Goal: Information Seeking & Learning: Learn about a topic

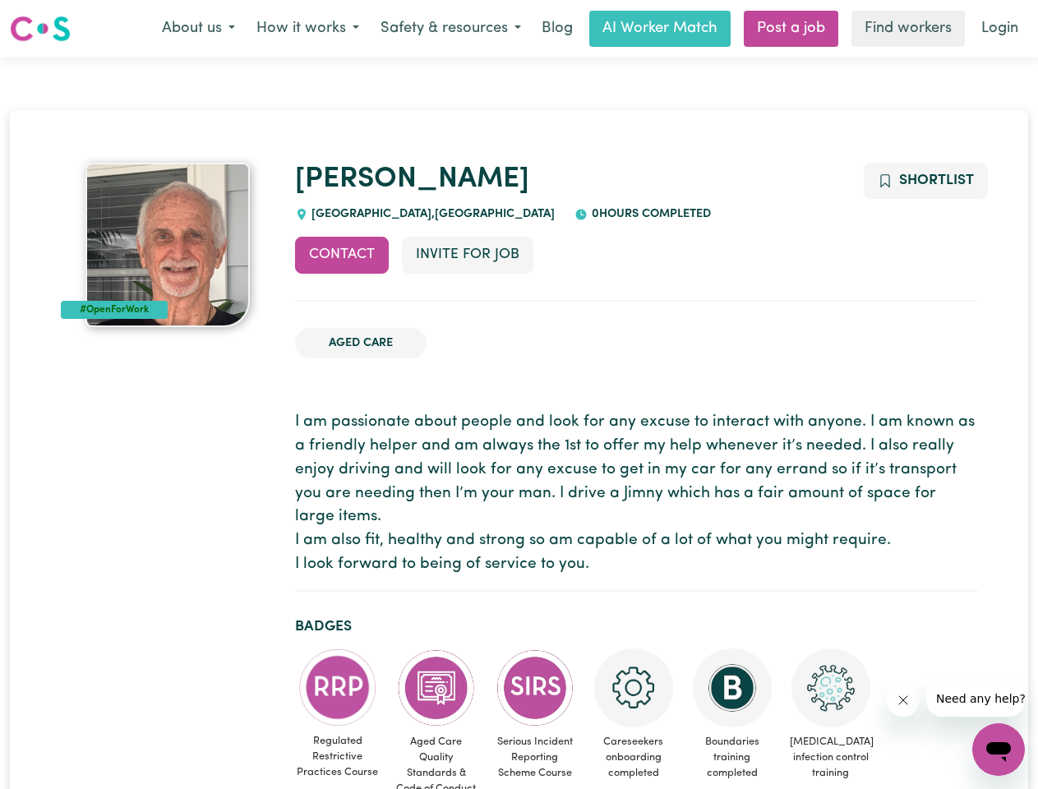
click at [198, 29] on button "About us" at bounding box center [198, 29] width 95 height 35
click at [307, 29] on button "How it works" at bounding box center [308, 29] width 124 height 35
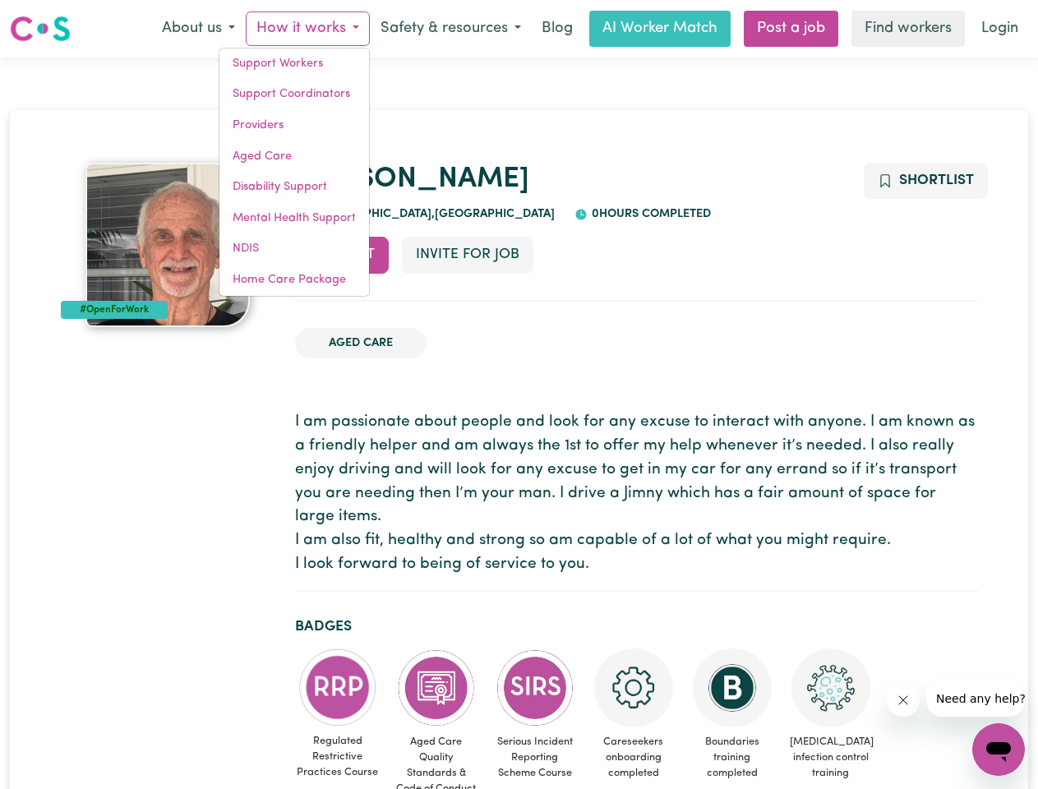
click at [450, 29] on button "Safety & resources" at bounding box center [451, 29] width 162 height 35
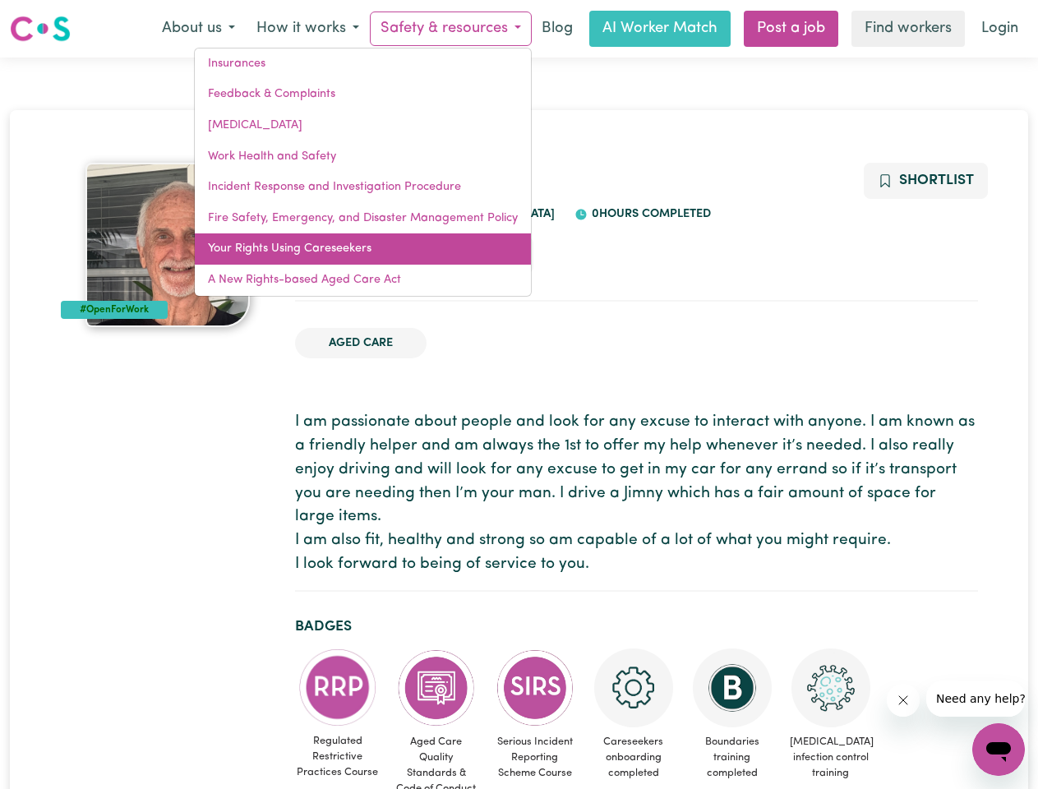
click at [342, 255] on link "Your Rights Using Careseekers" at bounding box center [363, 248] width 336 height 31
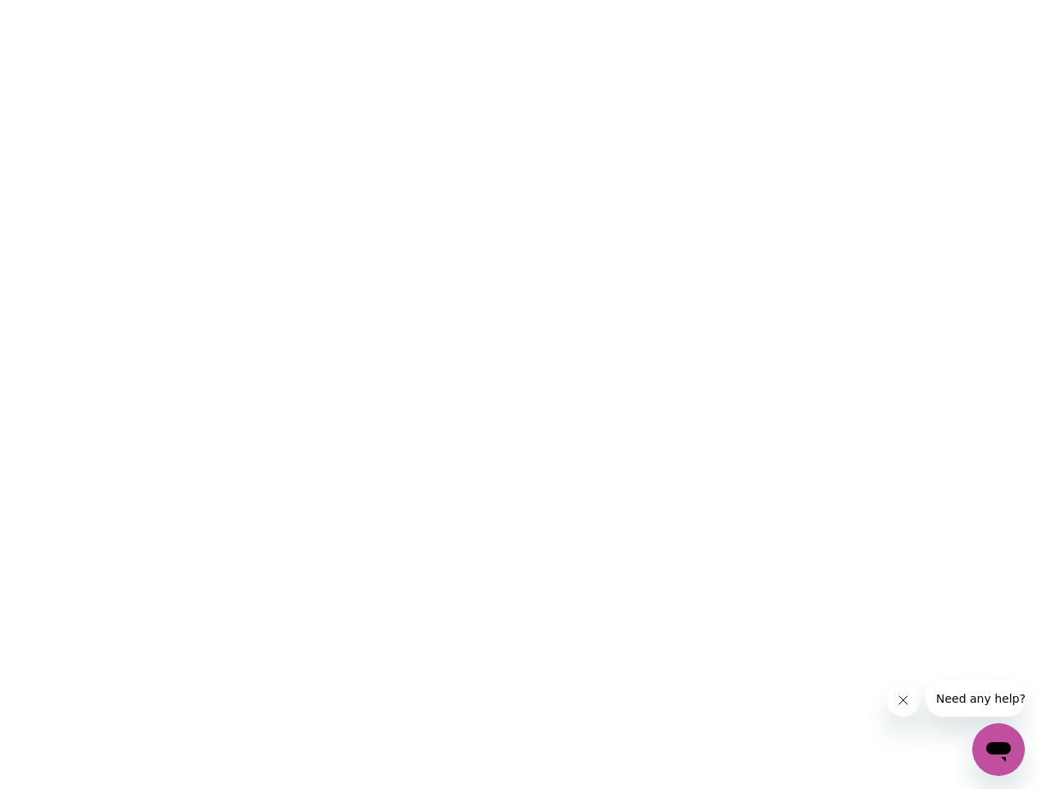
click at [467, 0] on html at bounding box center [519, 0] width 1038 height 0
click at [925, 0] on html at bounding box center [519, 0] width 1038 height 0
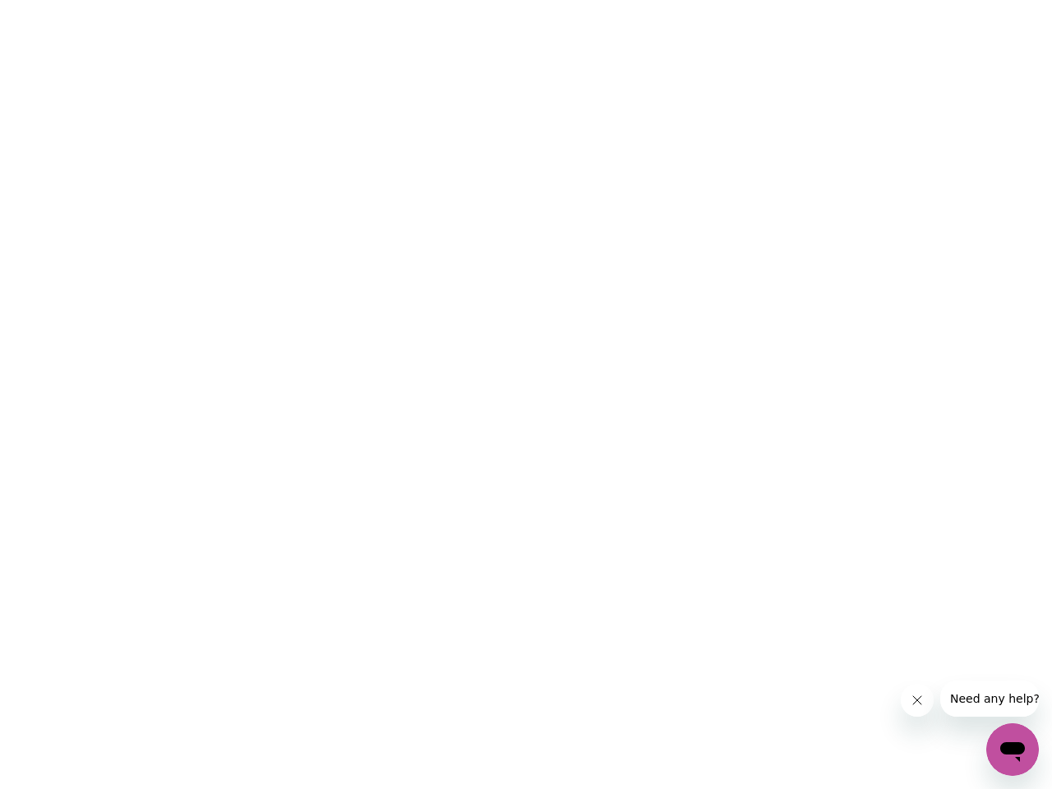
click at [338, 0] on html at bounding box center [526, 0] width 1052 height 0
click at [436, 0] on html at bounding box center [526, 0] width 1052 height 0
